Goal: Task Accomplishment & Management: Use online tool/utility

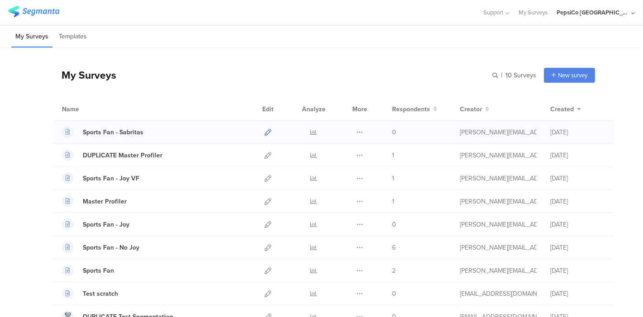
scroll to position [46, 0]
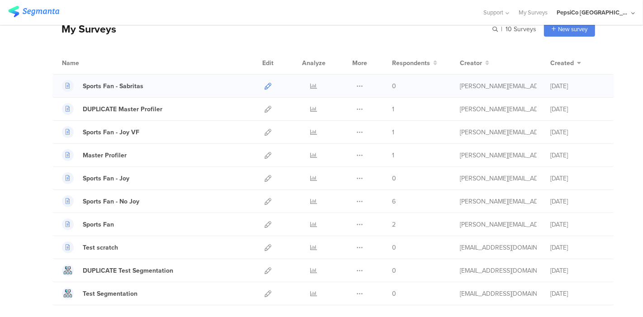
click at [264, 85] on icon at bounding box center [267, 86] width 7 height 7
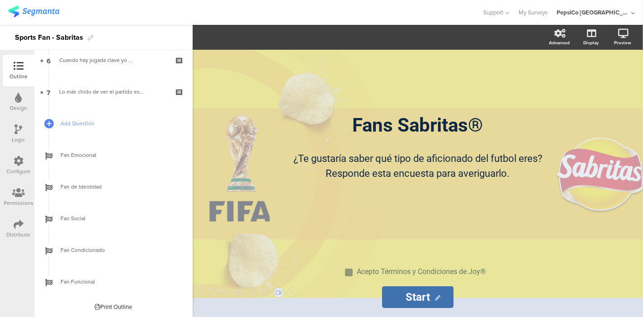
scroll to position [201, 0]
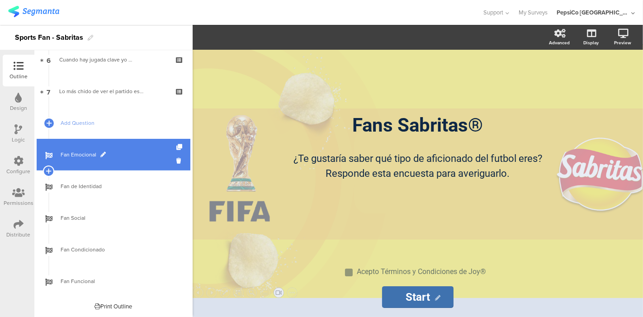
click at [106, 155] on span "Fan Emocional" at bounding box center [119, 154] width 116 height 9
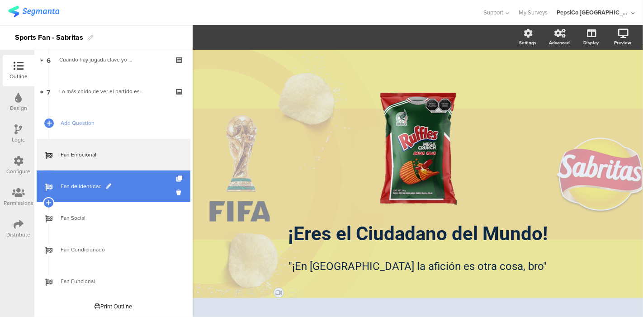
click at [127, 196] on link "Fan de Identidad" at bounding box center [114, 186] width 154 height 32
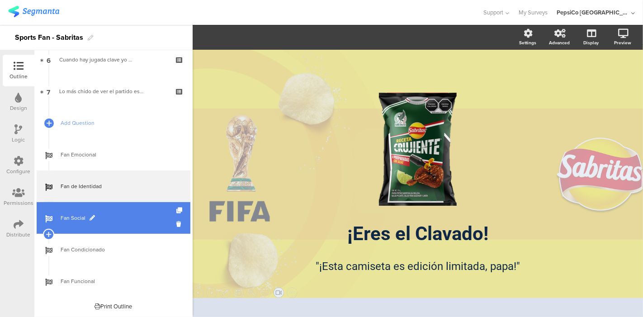
click at [122, 215] on span "Fan Social" at bounding box center [119, 217] width 116 height 9
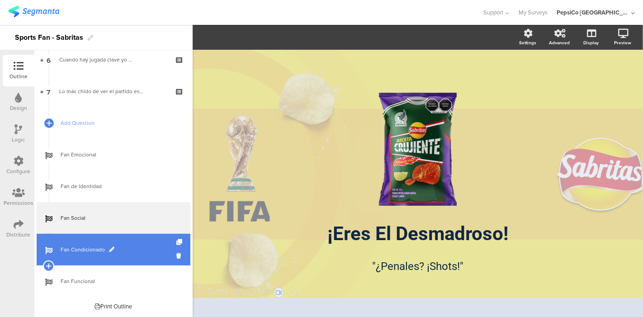
click at [124, 241] on link "Fan Condicionado" at bounding box center [114, 250] width 154 height 32
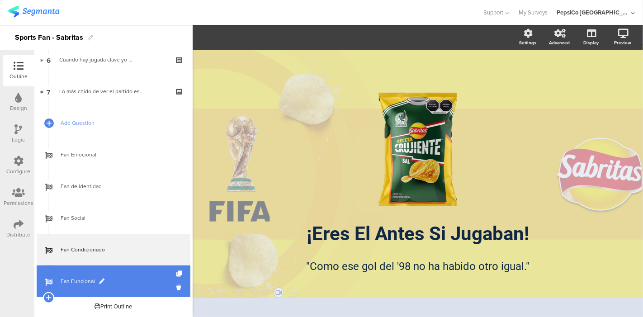
click at [124, 277] on span "Fan Funcional" at bounding box center [119, 281] width 116 height 9
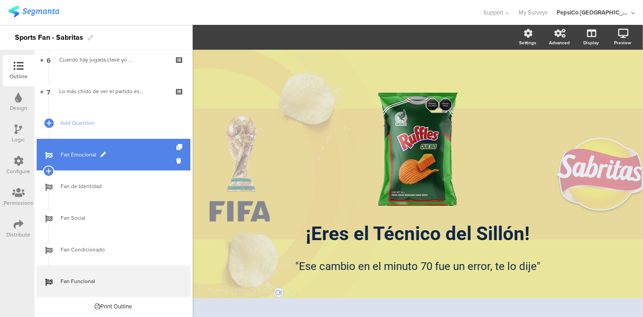
click at [119, 152] on span "Fan Emocional" at bounding box center [119, 154] width 116 height 9
